Goal: Information Seeking & Learning: Learn about a topic

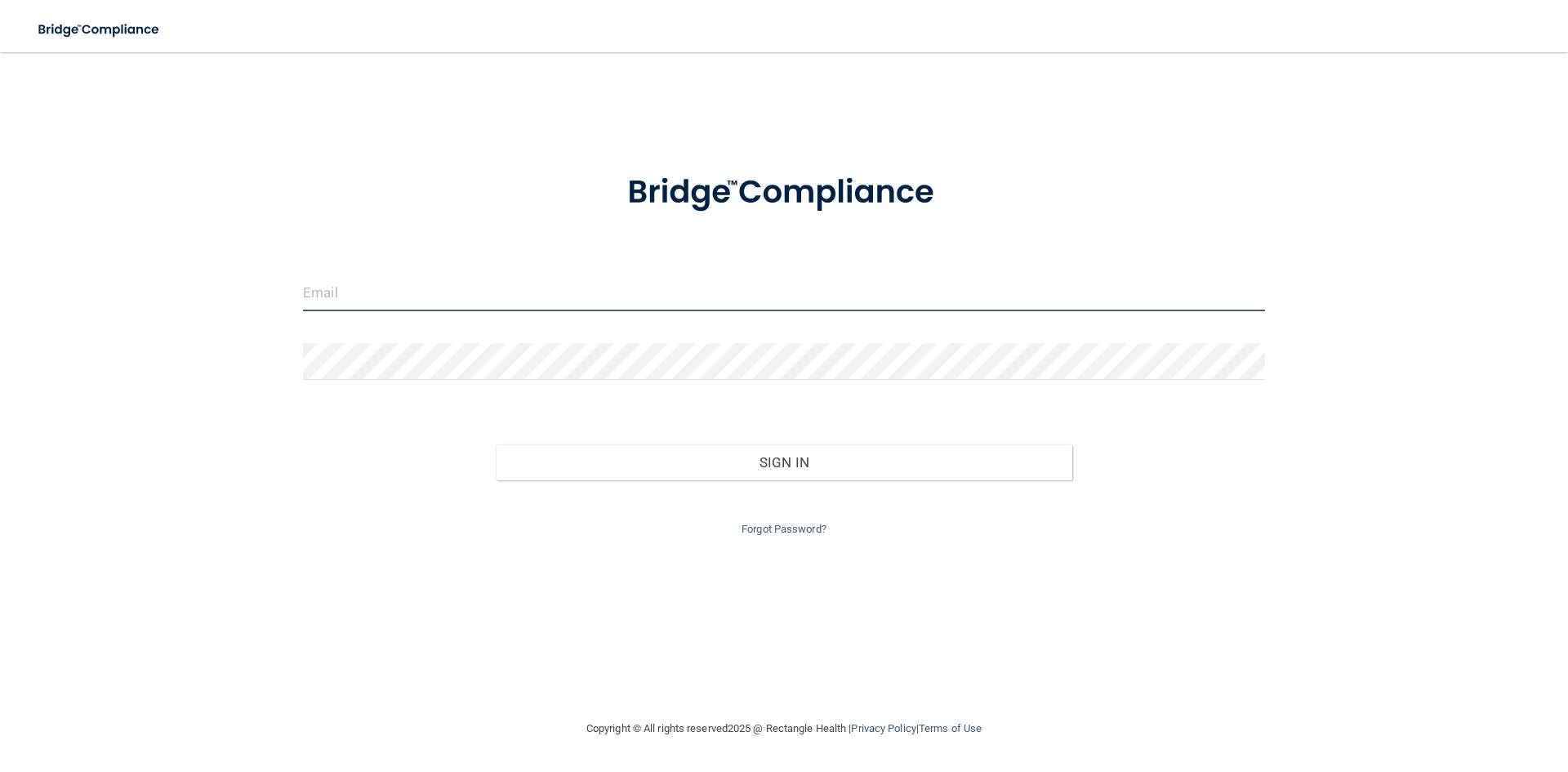
click at [513, 295] on input "email" at bounding box center [784, 293] width 962 height 37
type input "[EMAIL_ADDRESS][DOMAIN_NAME]"
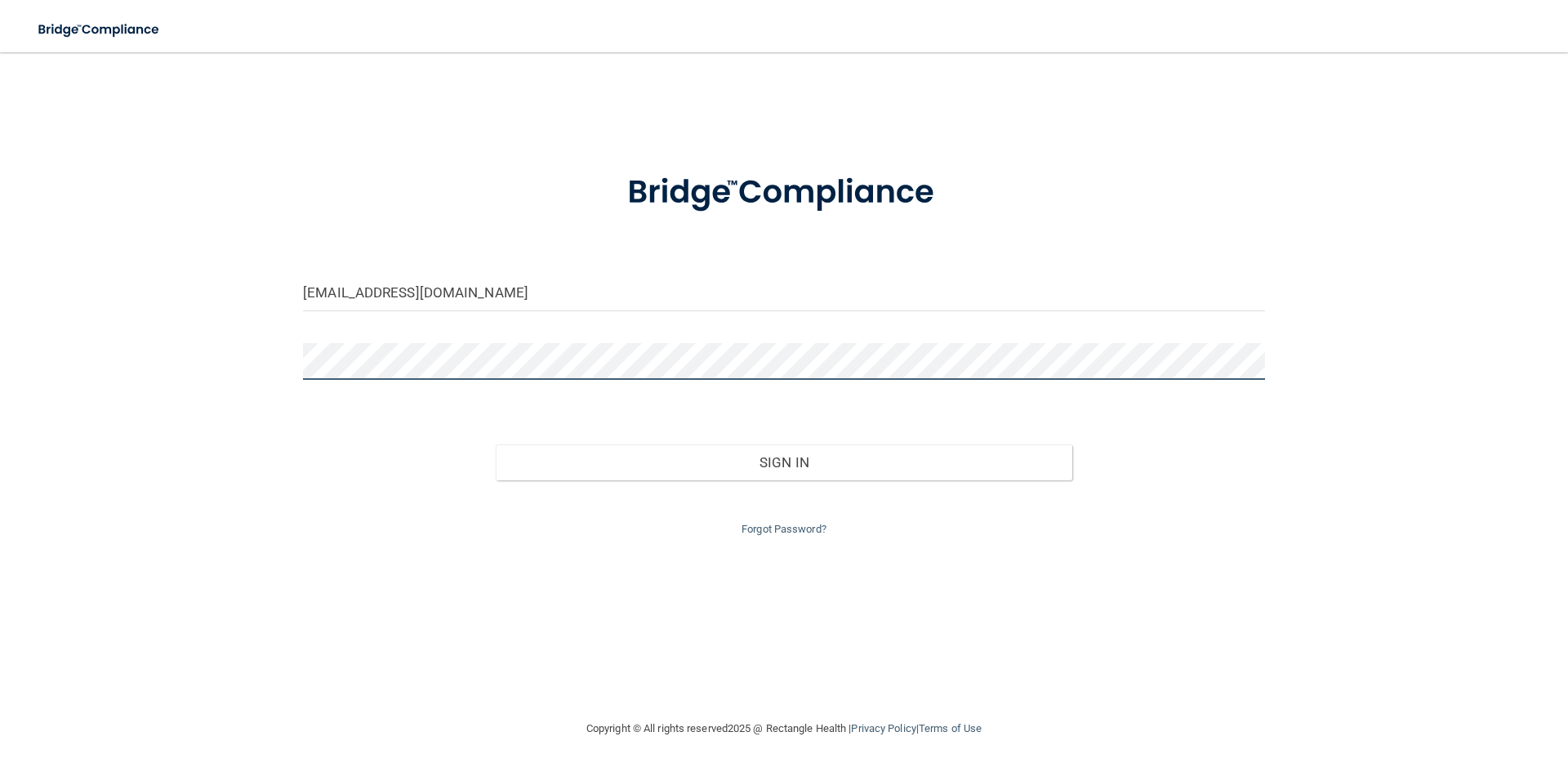
click at [496, 444] on button "Sign In" at bounding box center [784, 462] width 577 height 36
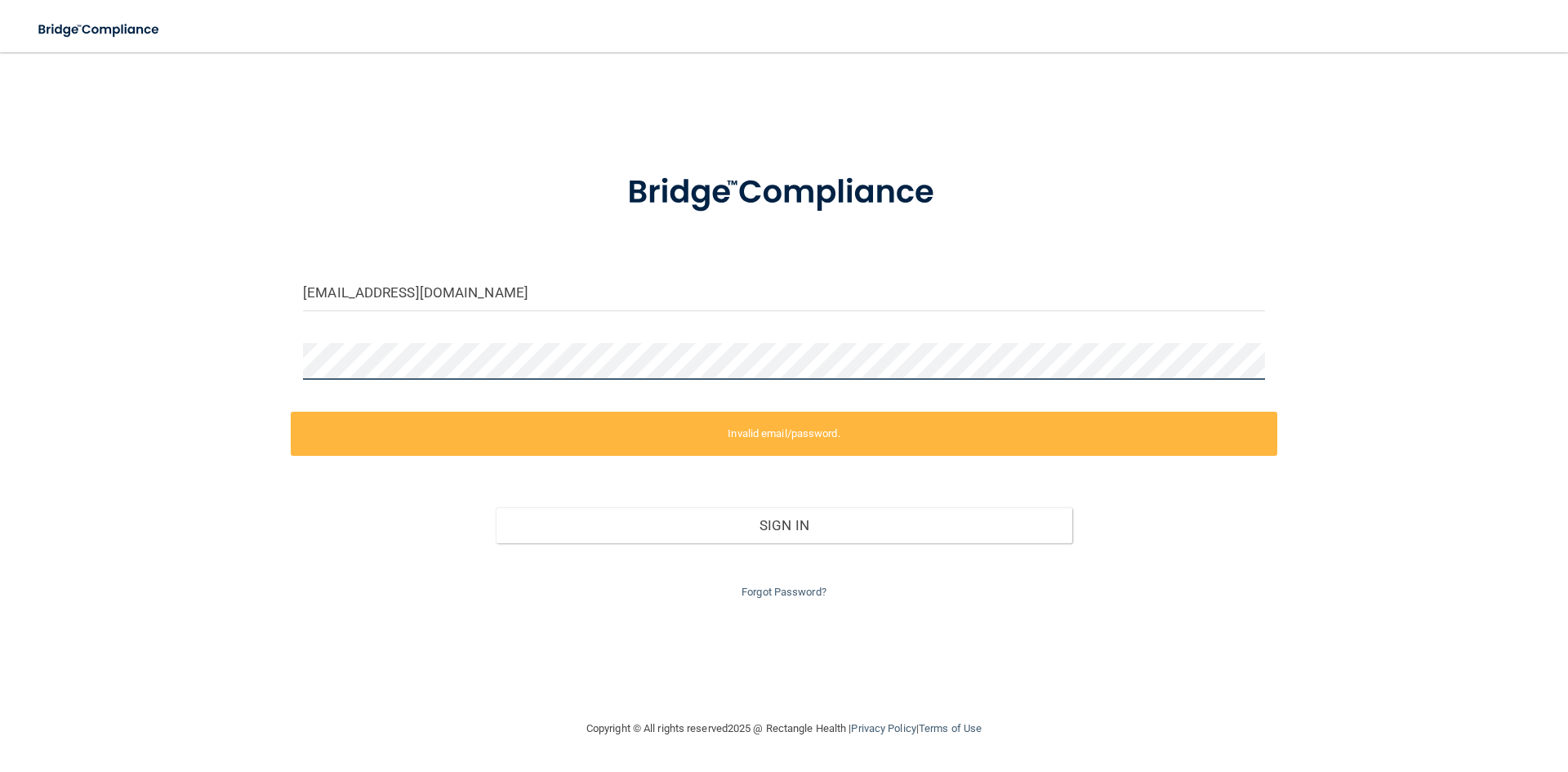
click at [236, 375] on div "[EMAIL_ADDRESS][DOMAIN_NAME] Invalid email/password. You don't have permission …" at bounding box center [784, 386] width 1503 height 634
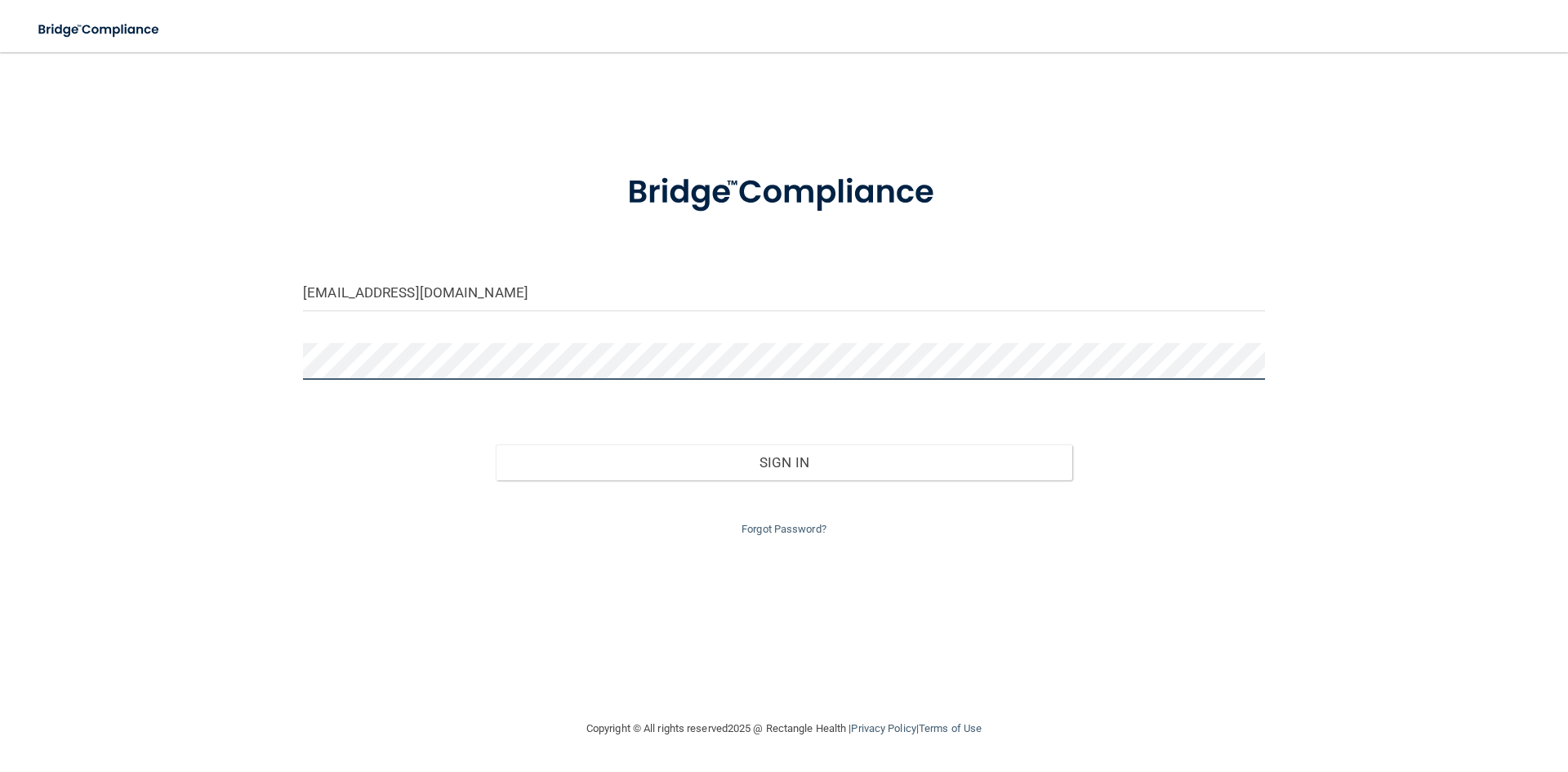
click at [496, 444] on button "Sign In" at bounding box center [784, 462] width 577 height 36
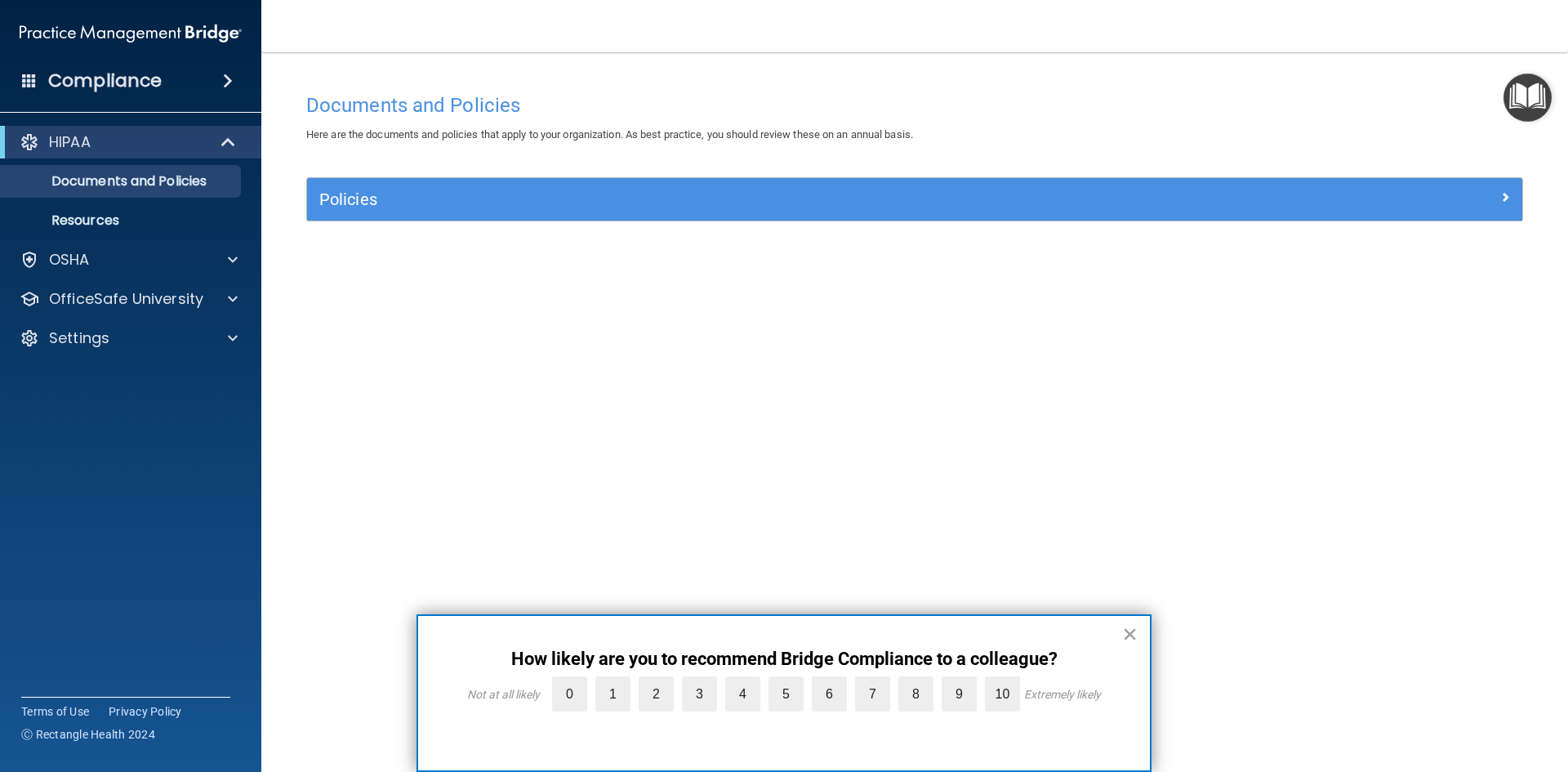
click at [1136, 633] on button "×" at bounding box center [1130, 634] width 15 height 26
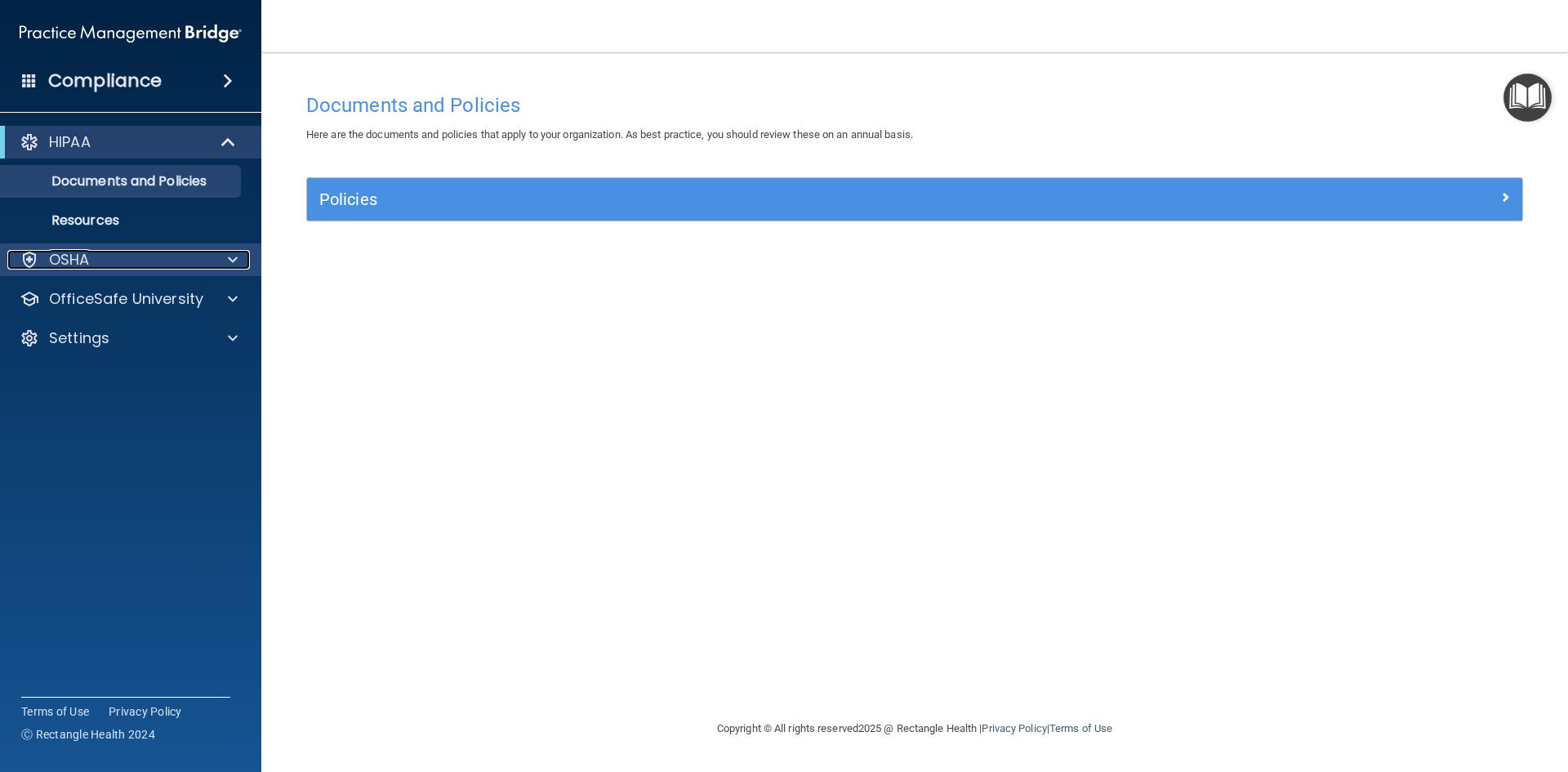
click at [231, 262] on span at bounding box center [232, 260] width 10 height 20
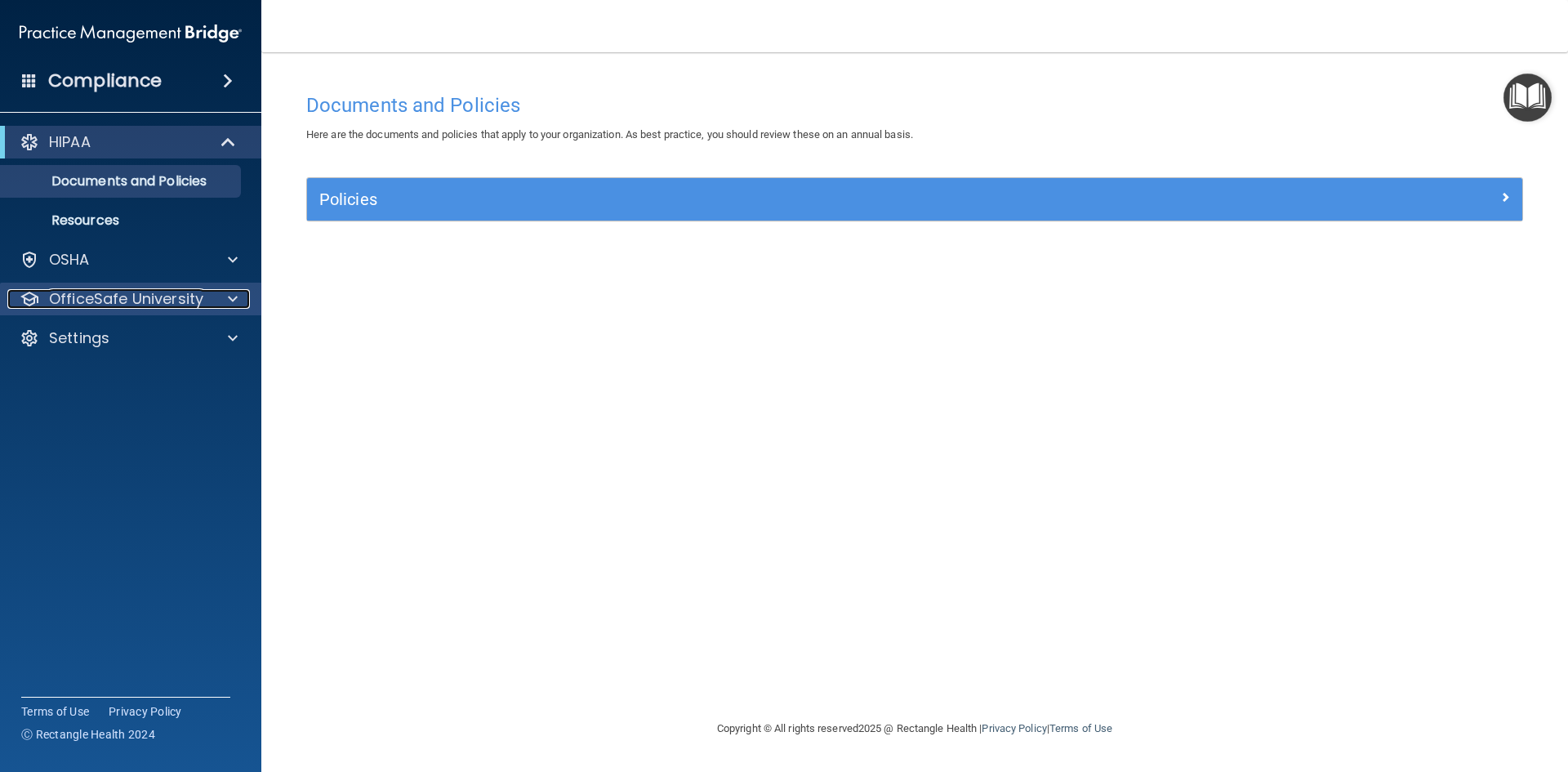
click at [230, 298] on span at bounding box center [232, 299] width 10 height 20
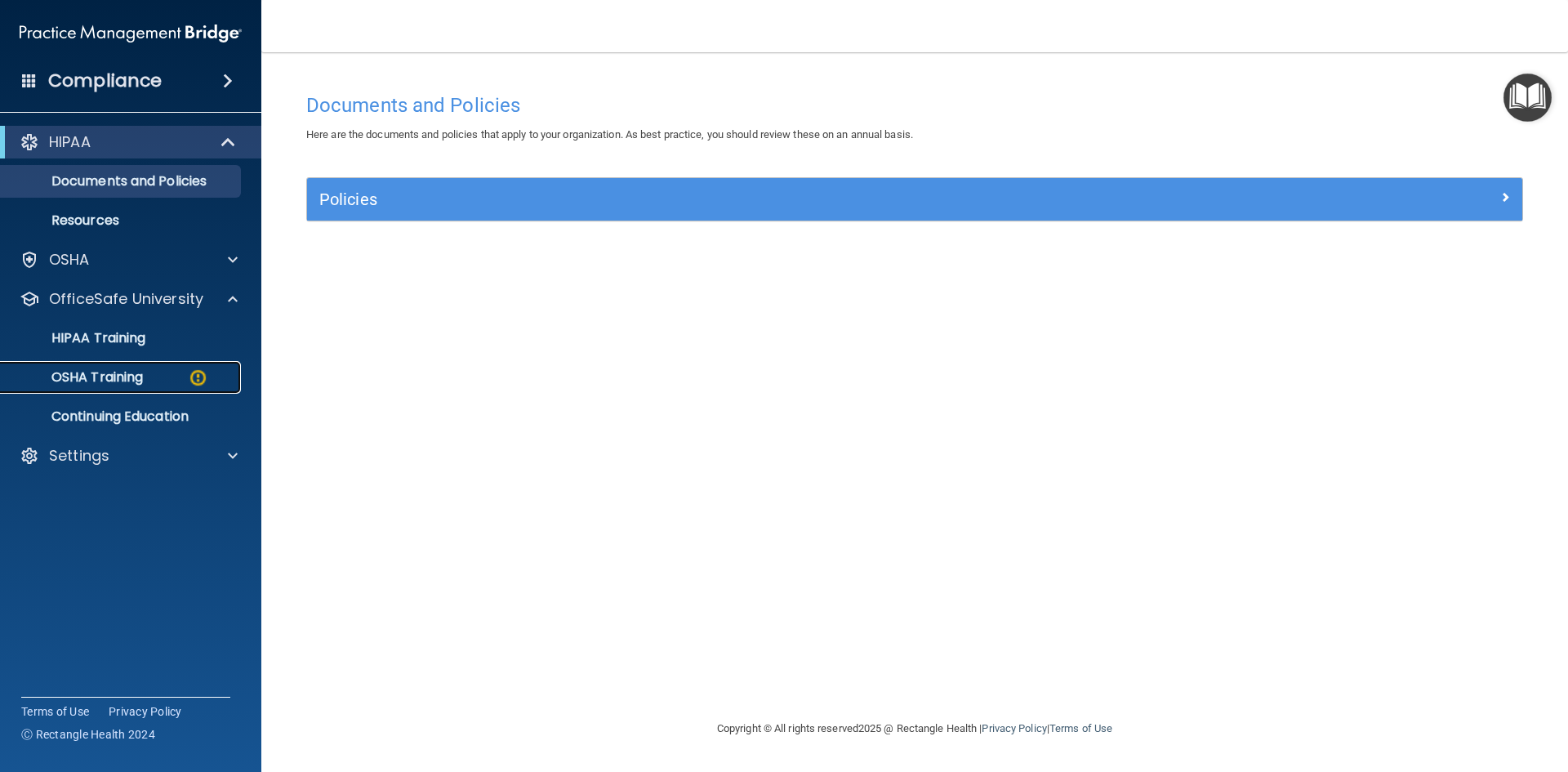
click at [101, 378] on p "OSHA Training" at bounding box center [77, 378] width 132 height 16
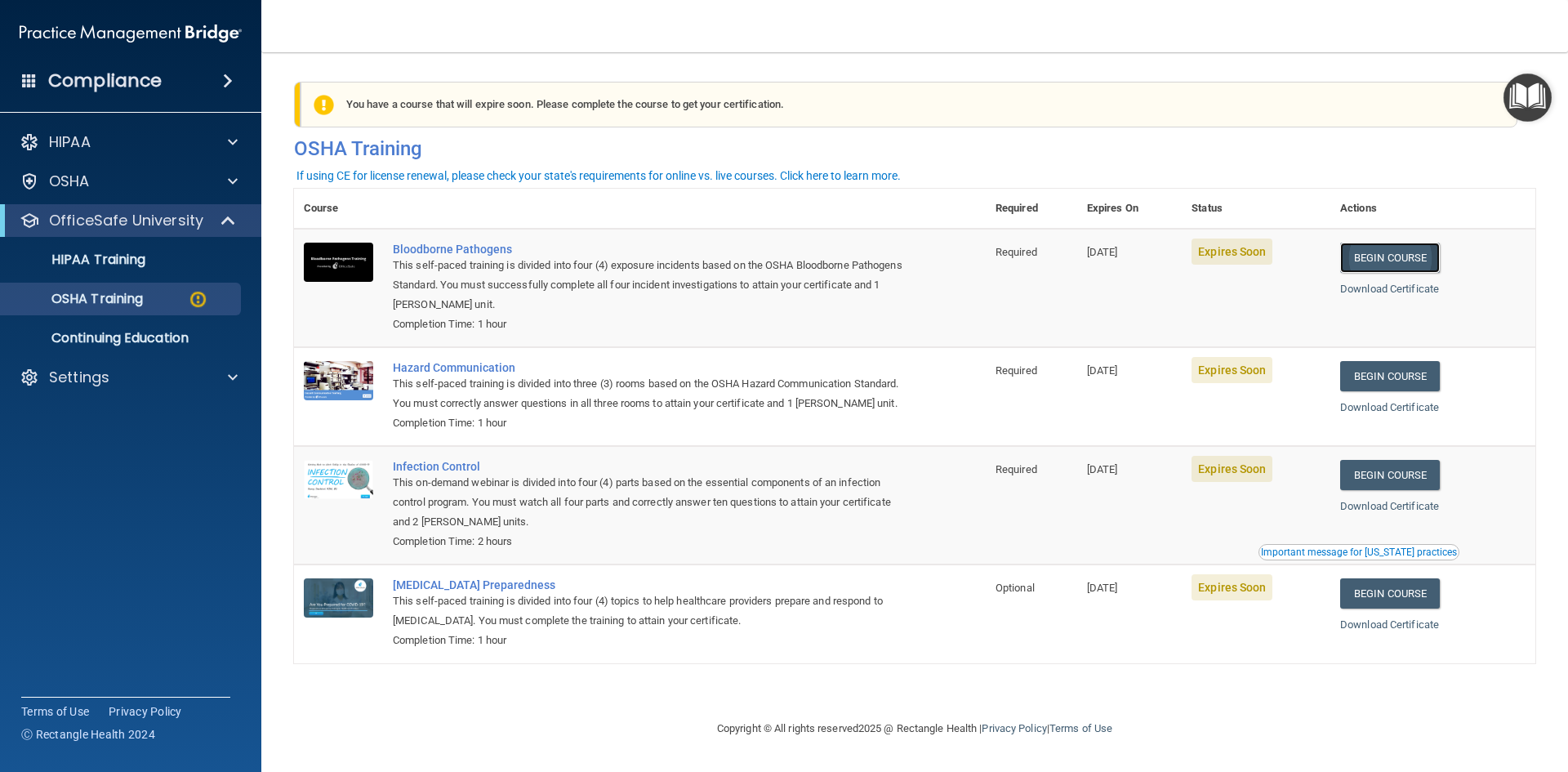
click at [1406, 261] on link "Begin Course" at bounding box center [1390, 258] width 100 height 30
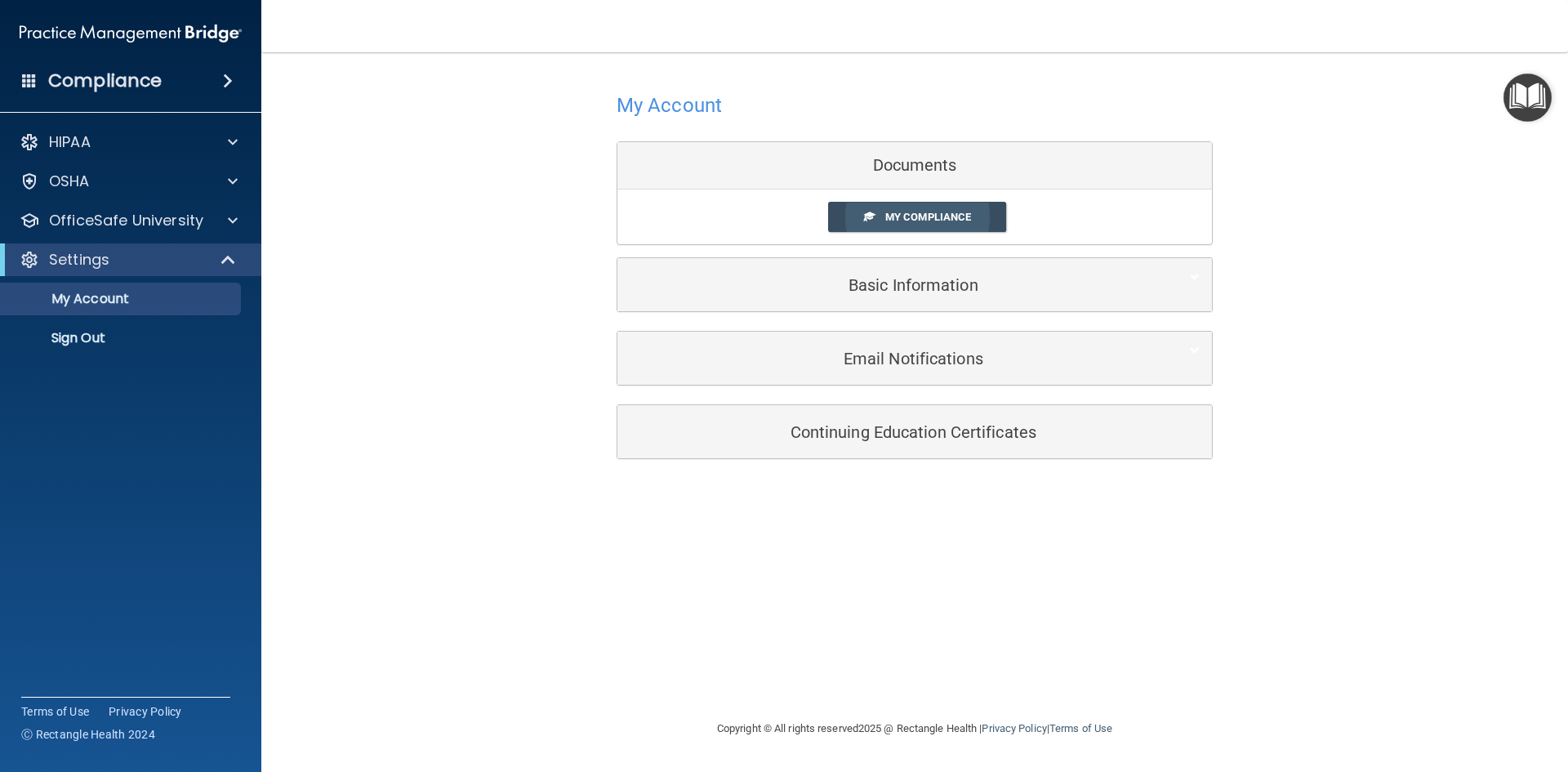
click at [898, 210] on link "My Compliance" at bounding box center [917, 217] width 178 height 30
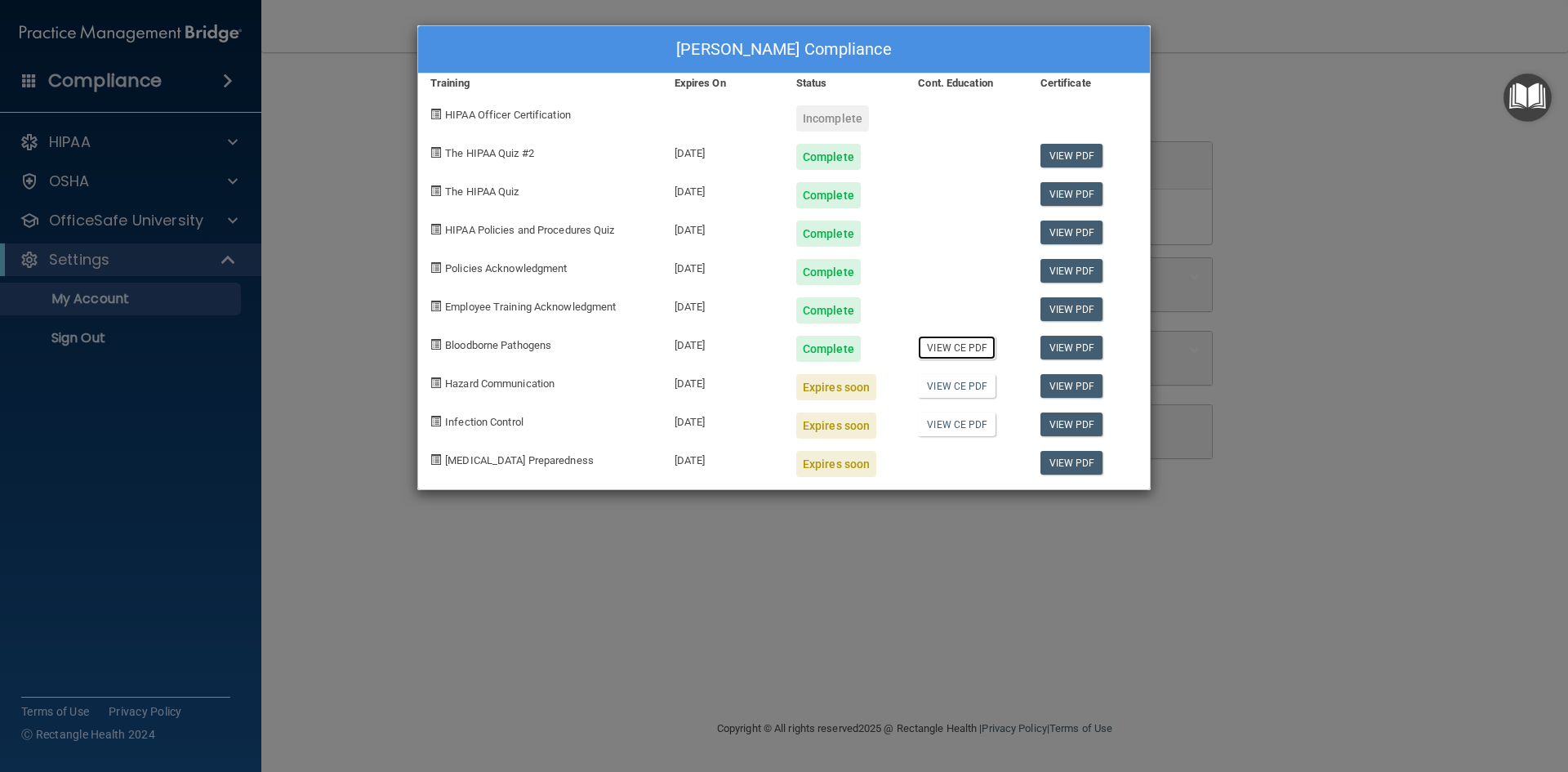
click at [952, 350] on link "View CE PDF" at bounding box center [957, 347] width 78 height 24
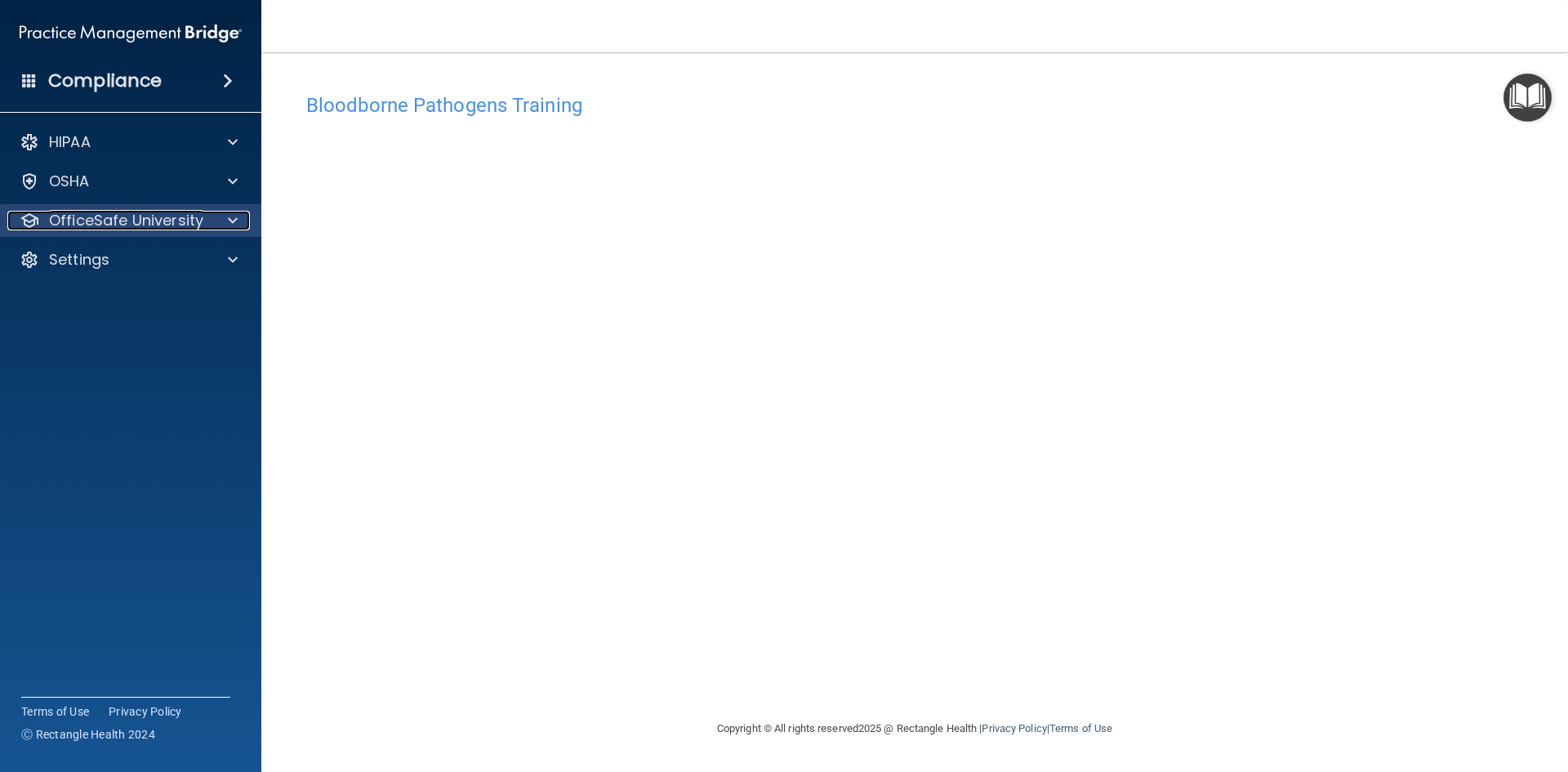
click at [233, 223] on span at bounding box center [232, 220] width 10 height 20
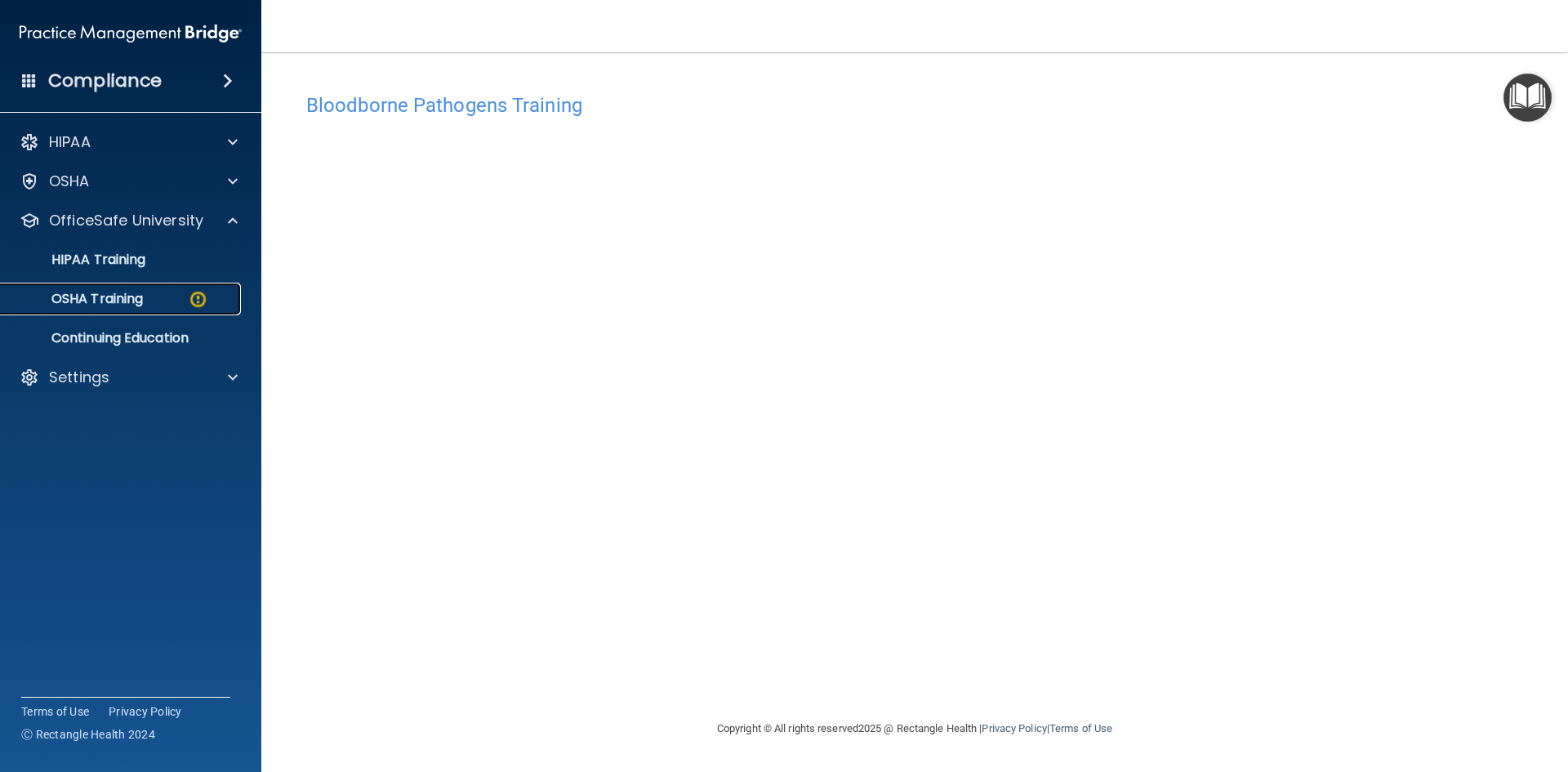
click at [147, 298] on div "OSHA Training" at bounding box center [122, 299] width 223 height 16
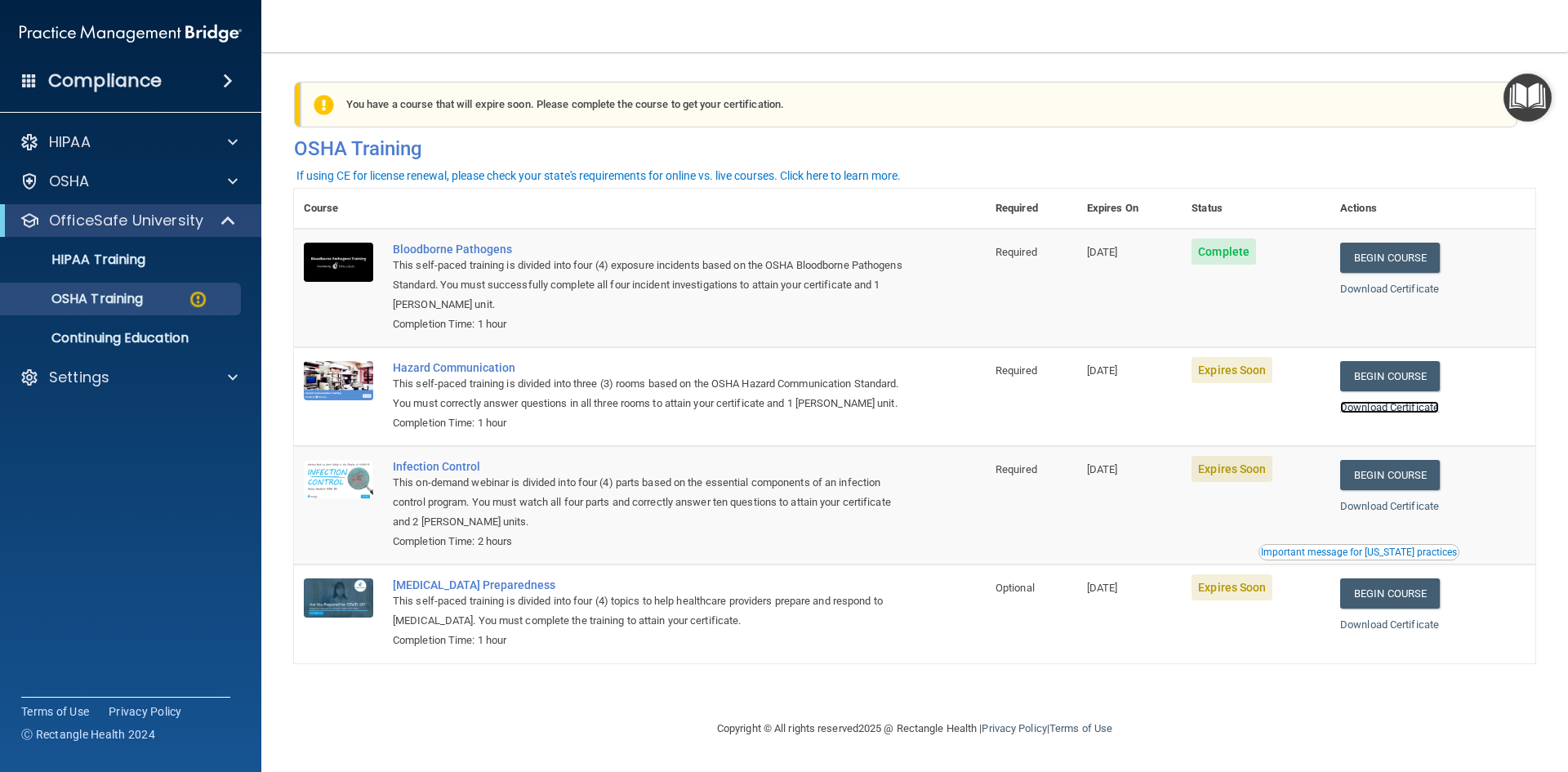
click at [1384, 411] on link "Download Certificate" at bounding box center [1390, 407] width 99 height 12
click at [359, 386] on img at bounding box center [338, 381] width 70 height 39
click at [352, 499] on img at bounding box center [338, 479] width 70 height 39
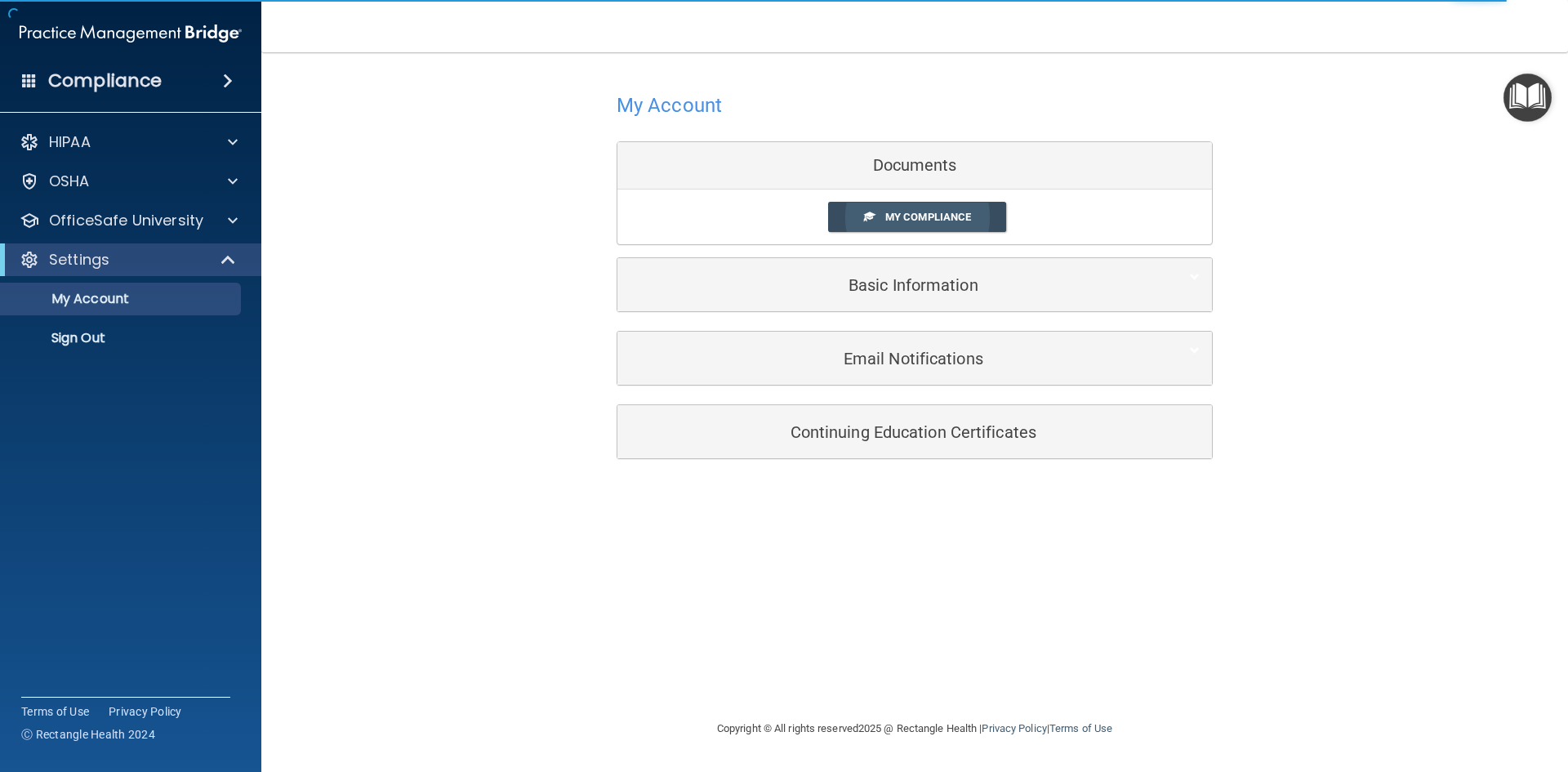
click at [908, 220] on span "My Compliance" at bounding box center [928, 217] width 86 height 12
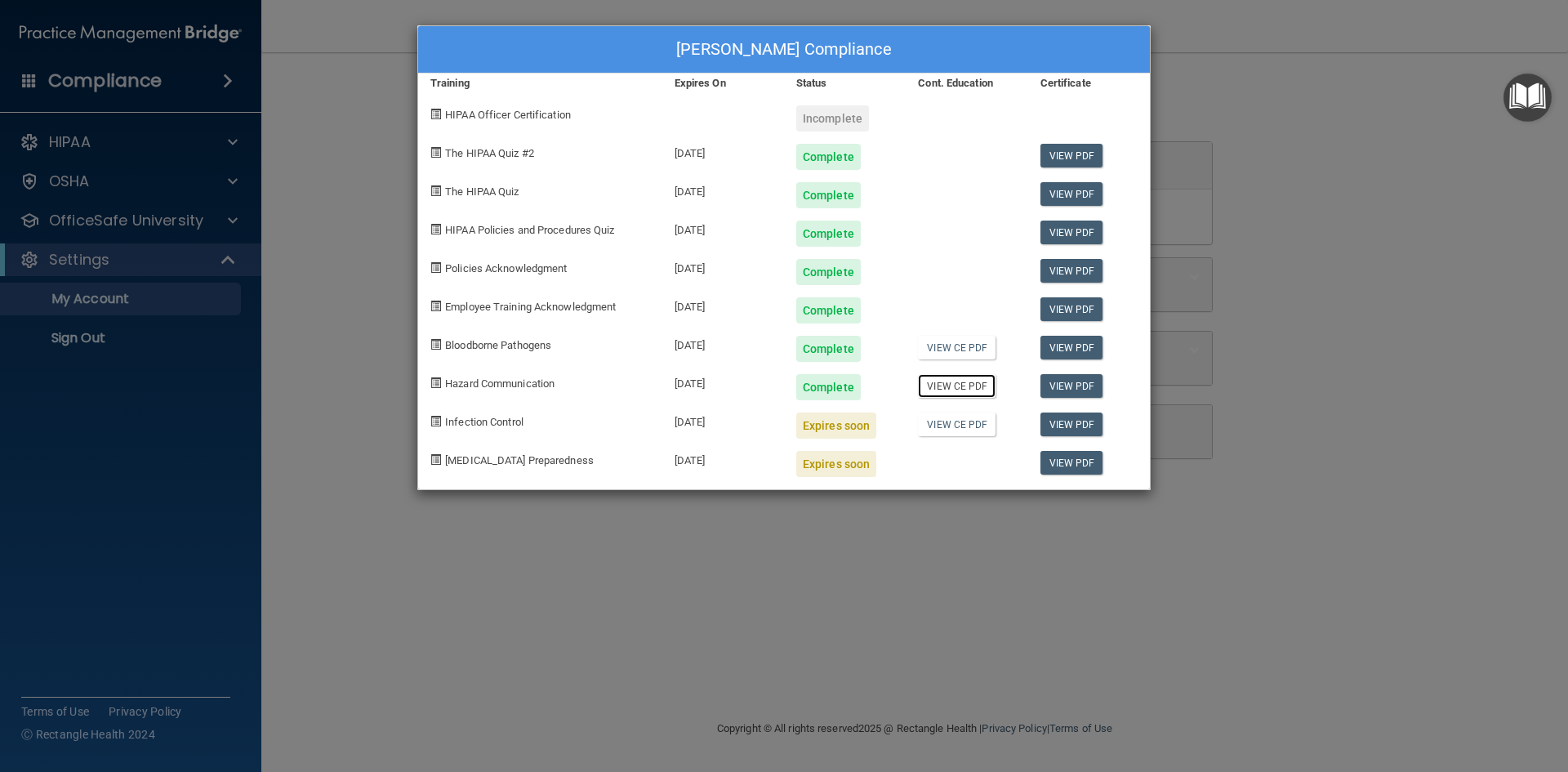
click at [960, 389] on link "View CE PDF" at bounding box center [957, 386] width 78 height 24
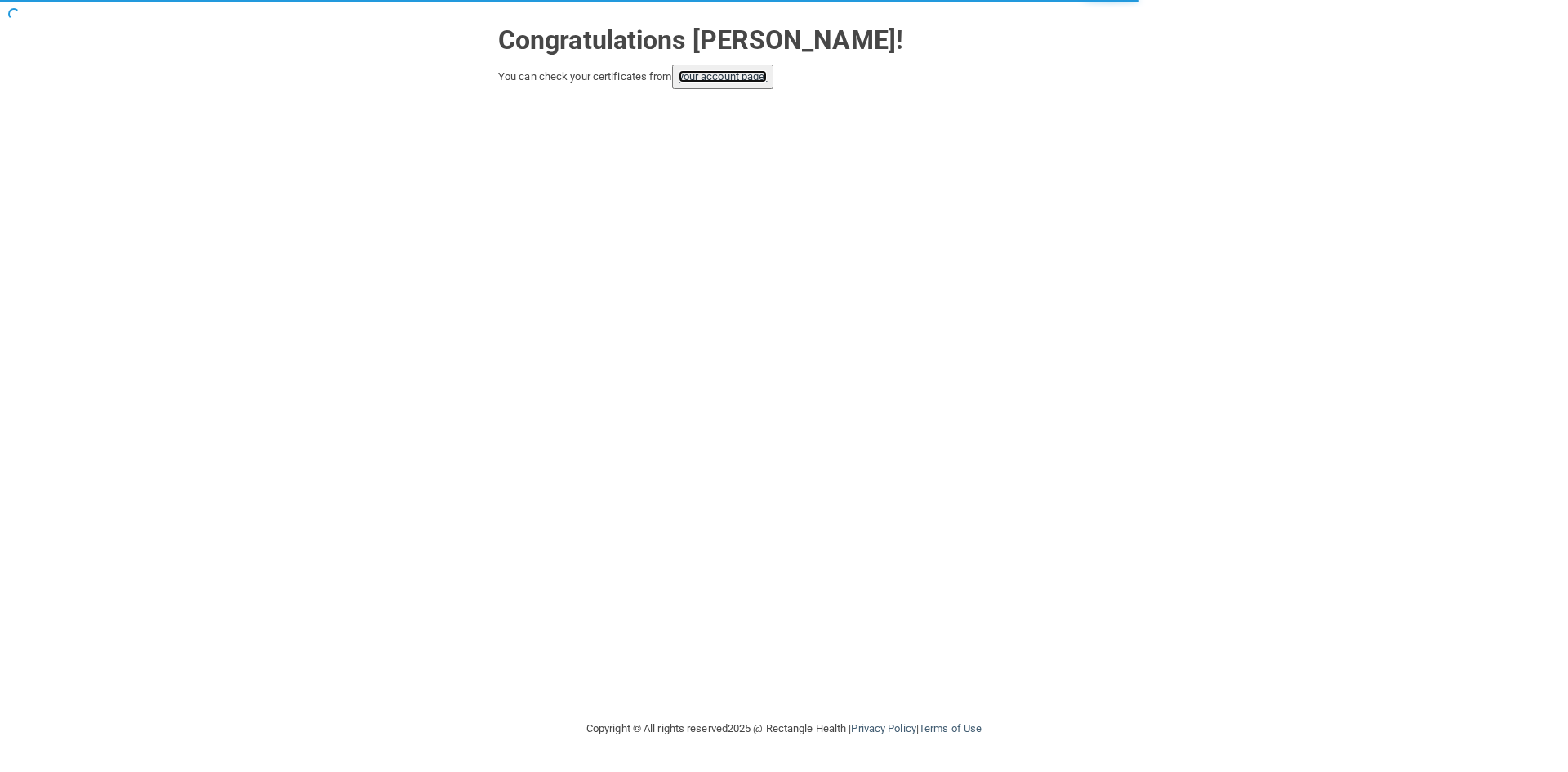
click at [735, 79] on link "your account page!" at bounding box center [724, 77] width 89 height 12
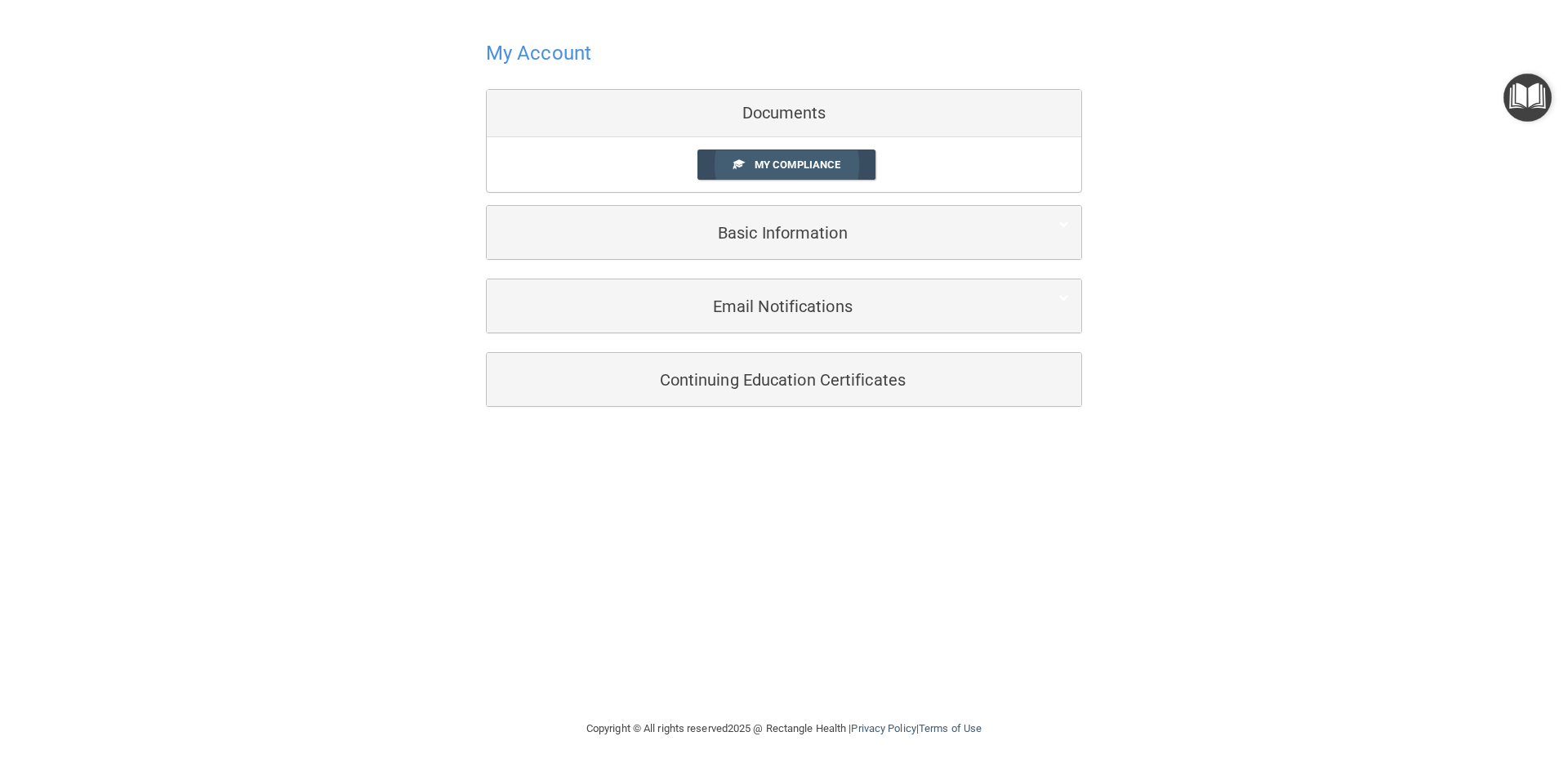
click at [784, 165] on span "My Compliance" at bounding box center [798, 165] width 86 height 12
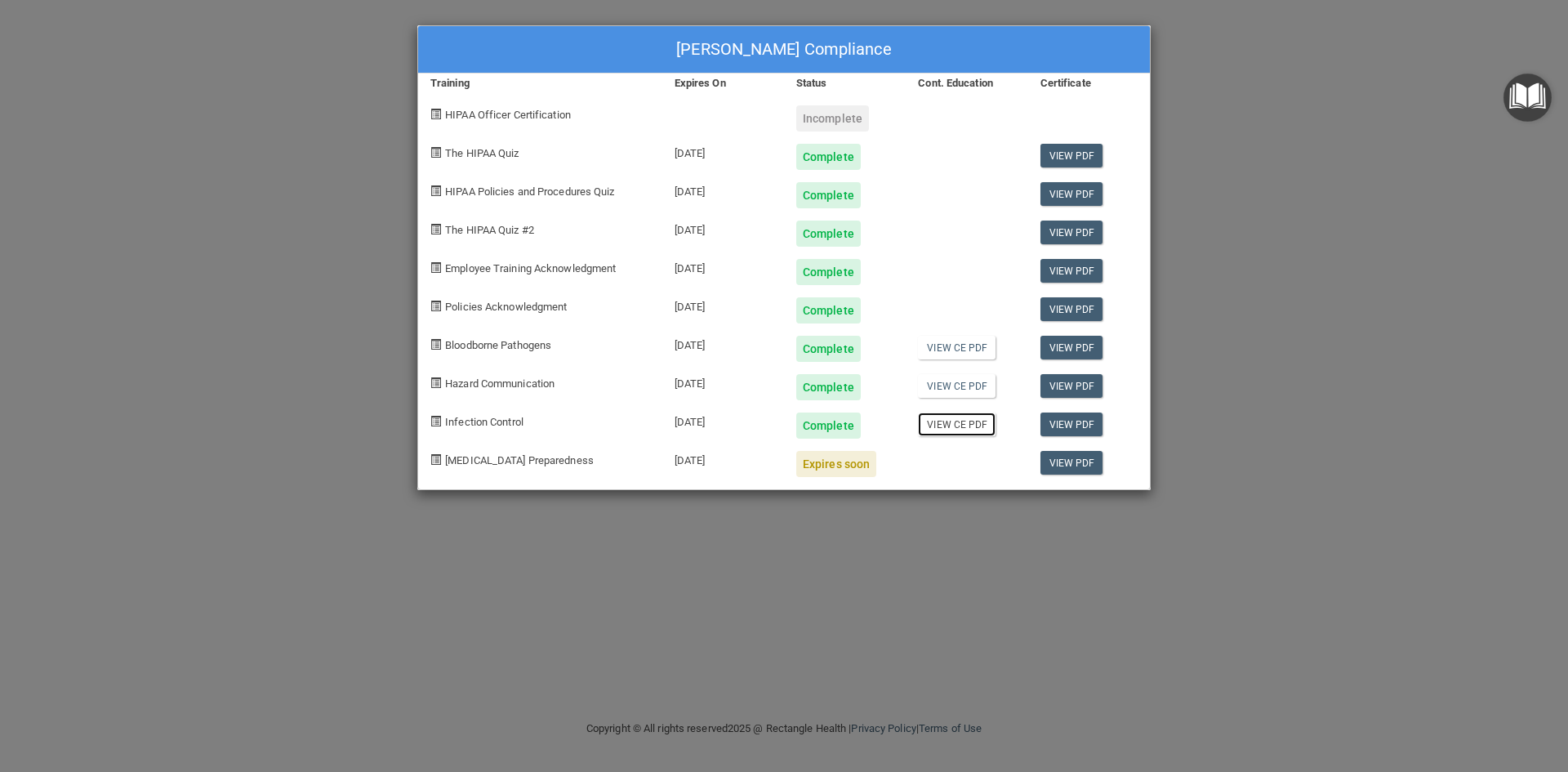
click at [963, 428] on link "View CE PDF" at bounding box center [957, 424] width 78 height 24
